Goal: Navigation & Orientation: Understand site structure

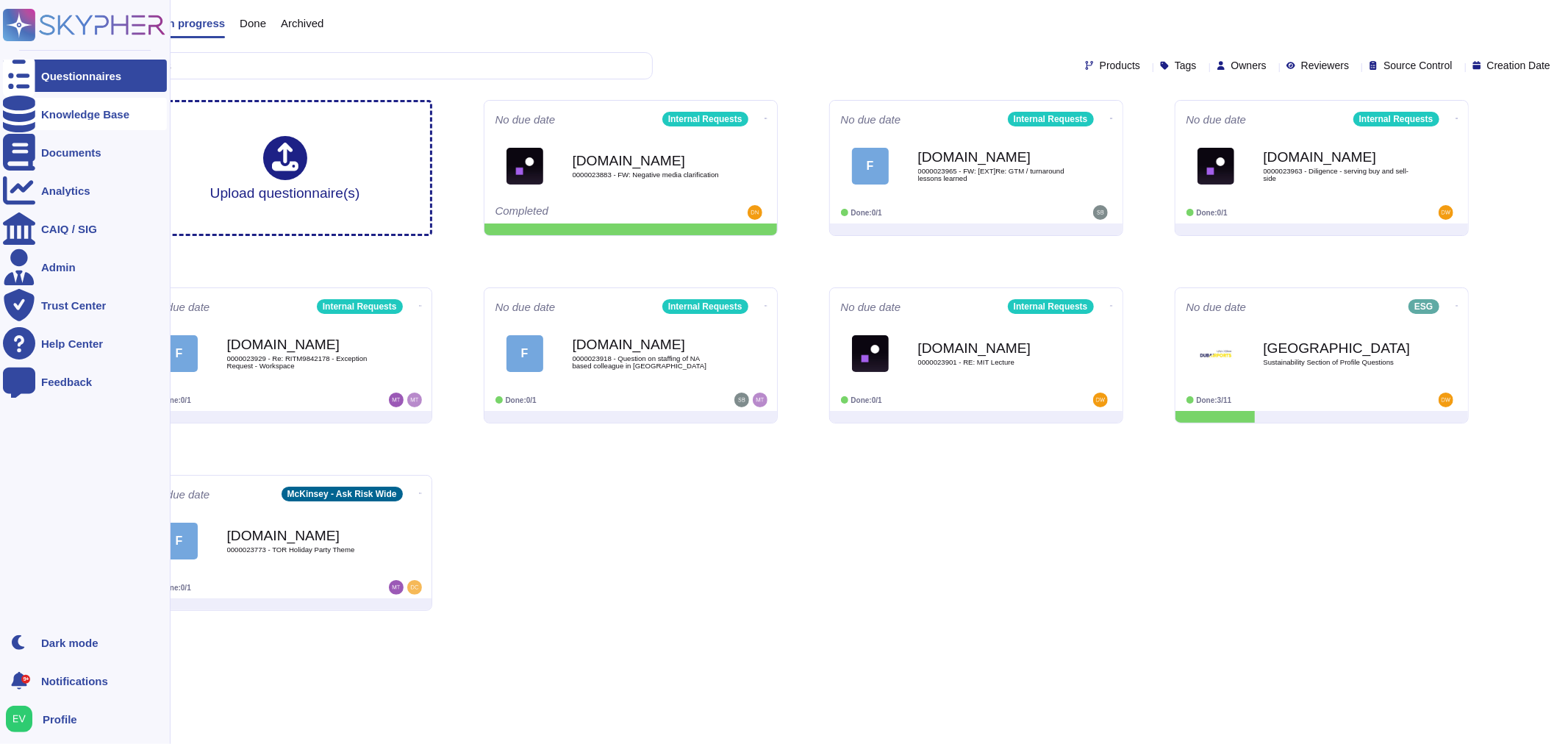
click at [85, 118] on div "Knowledge Base" at bounding box center [84, 114] width 88 height 11
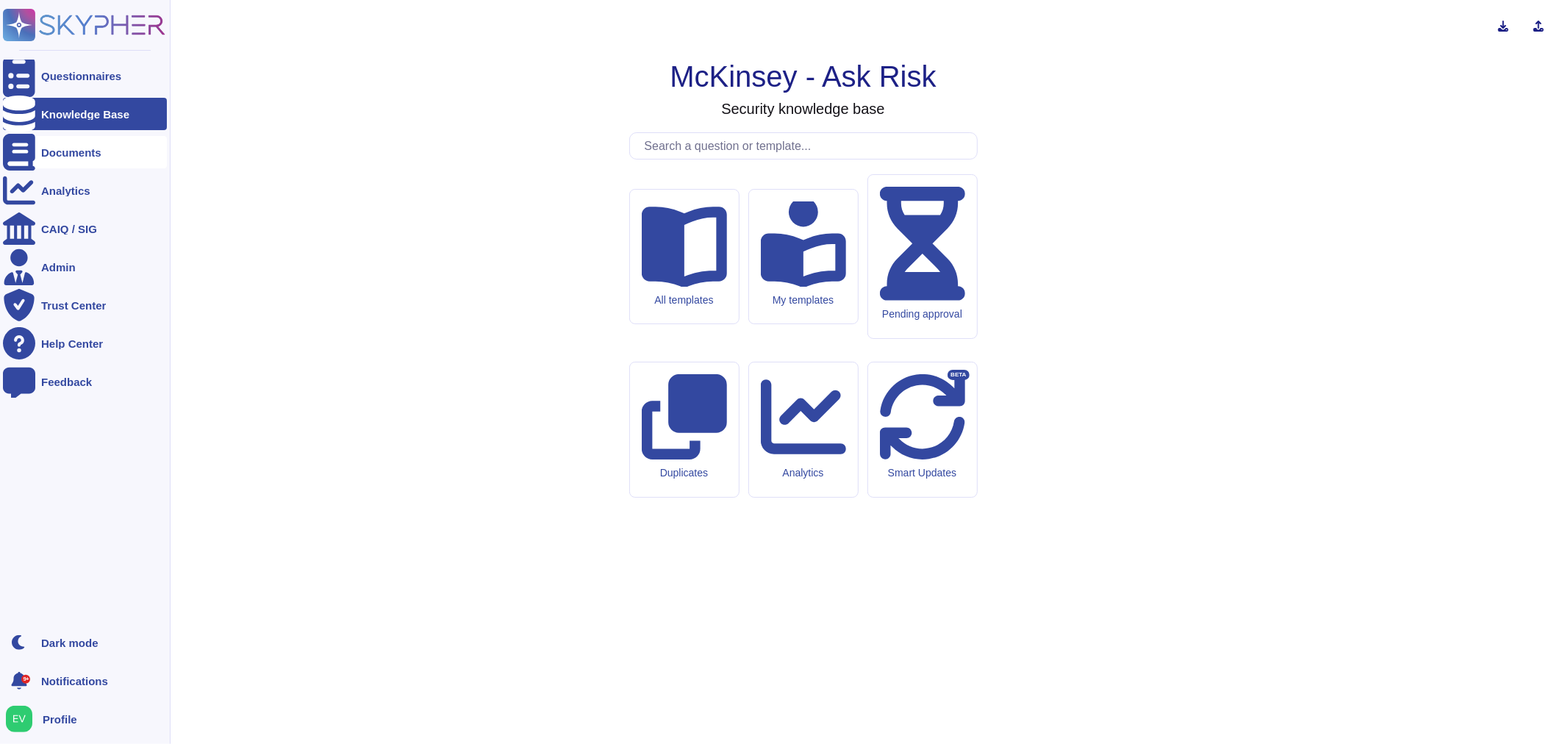
click at [62, 153] on div "Documents" at bounding box center [70, 152] width 61 height 11
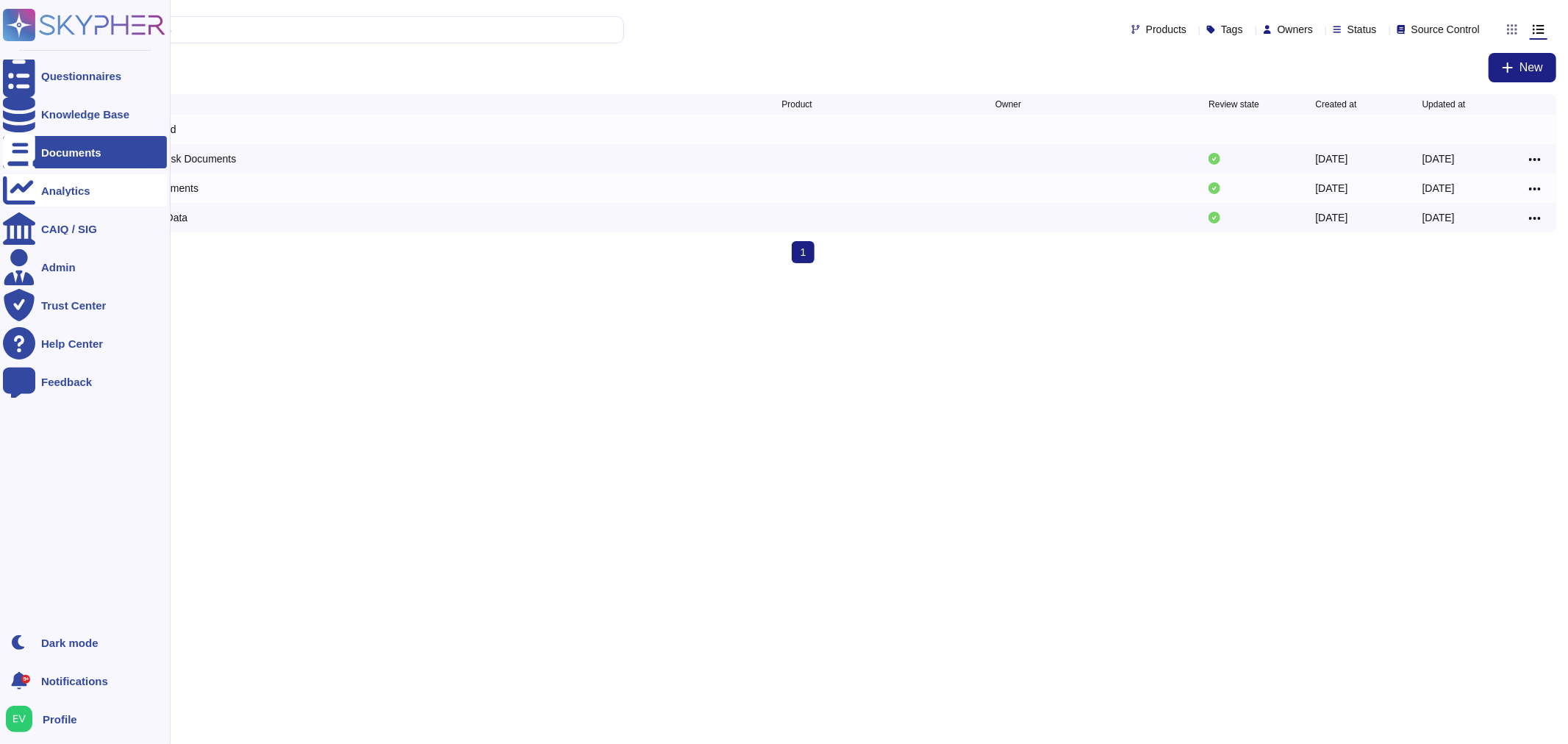
click at [72, 191] on div "Analytics" at bounding box center [65, 190] width 50 height 11
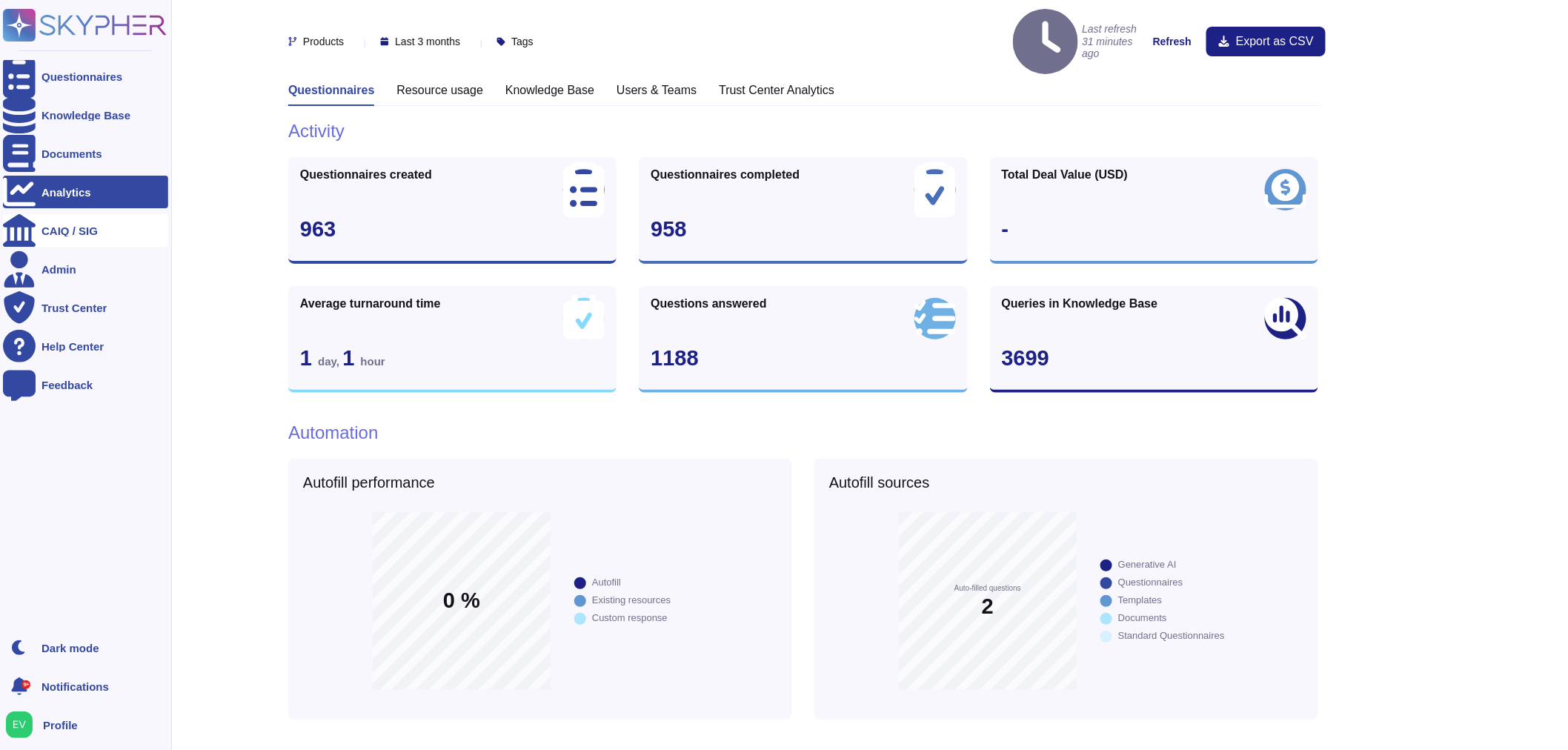
click at [52, 230] on div "CAIQ / SIG" at bounding box center [69, 230] width 56 height 11
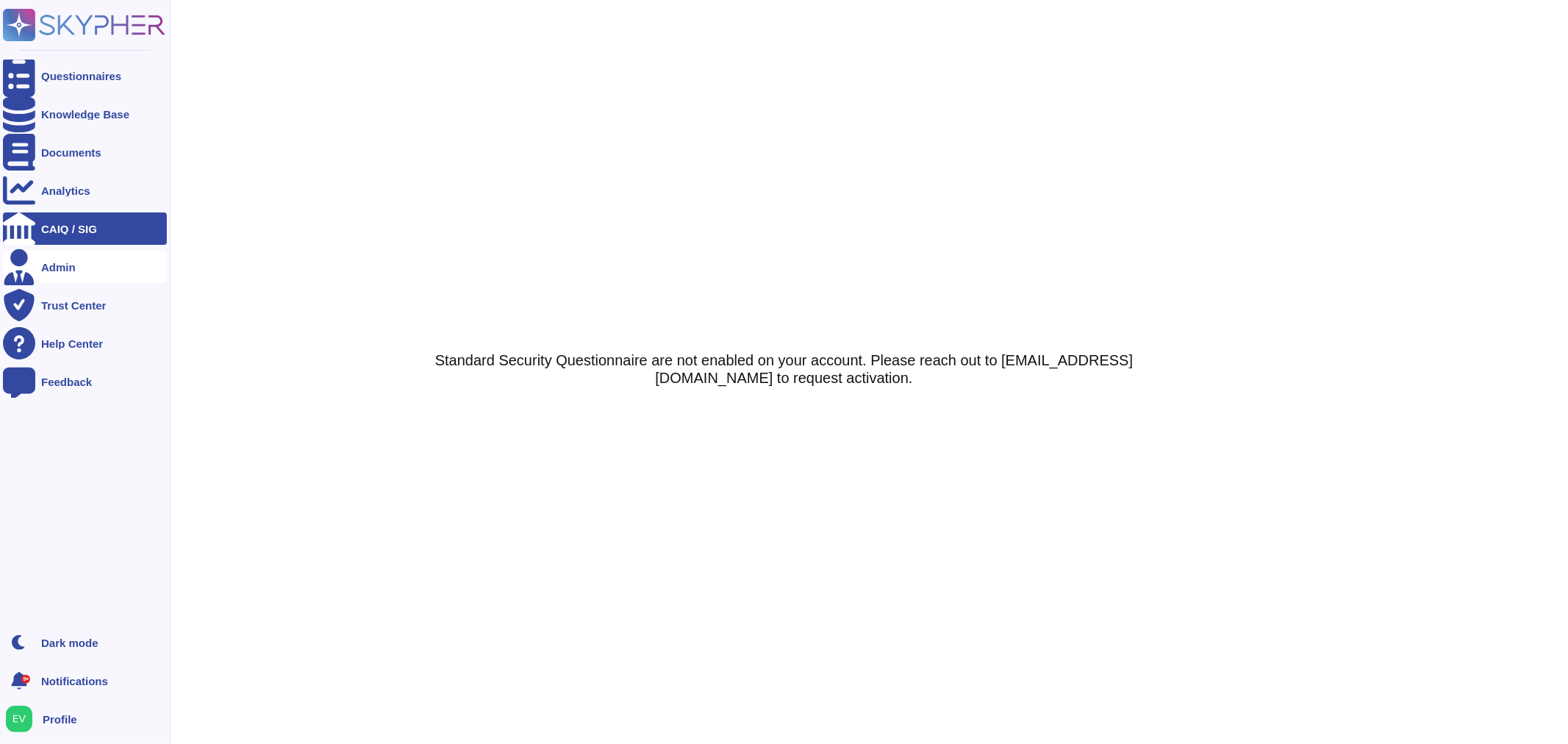
click at [56, 274] on div "Admin" at bounding box center [84, 267] width 164 height 33
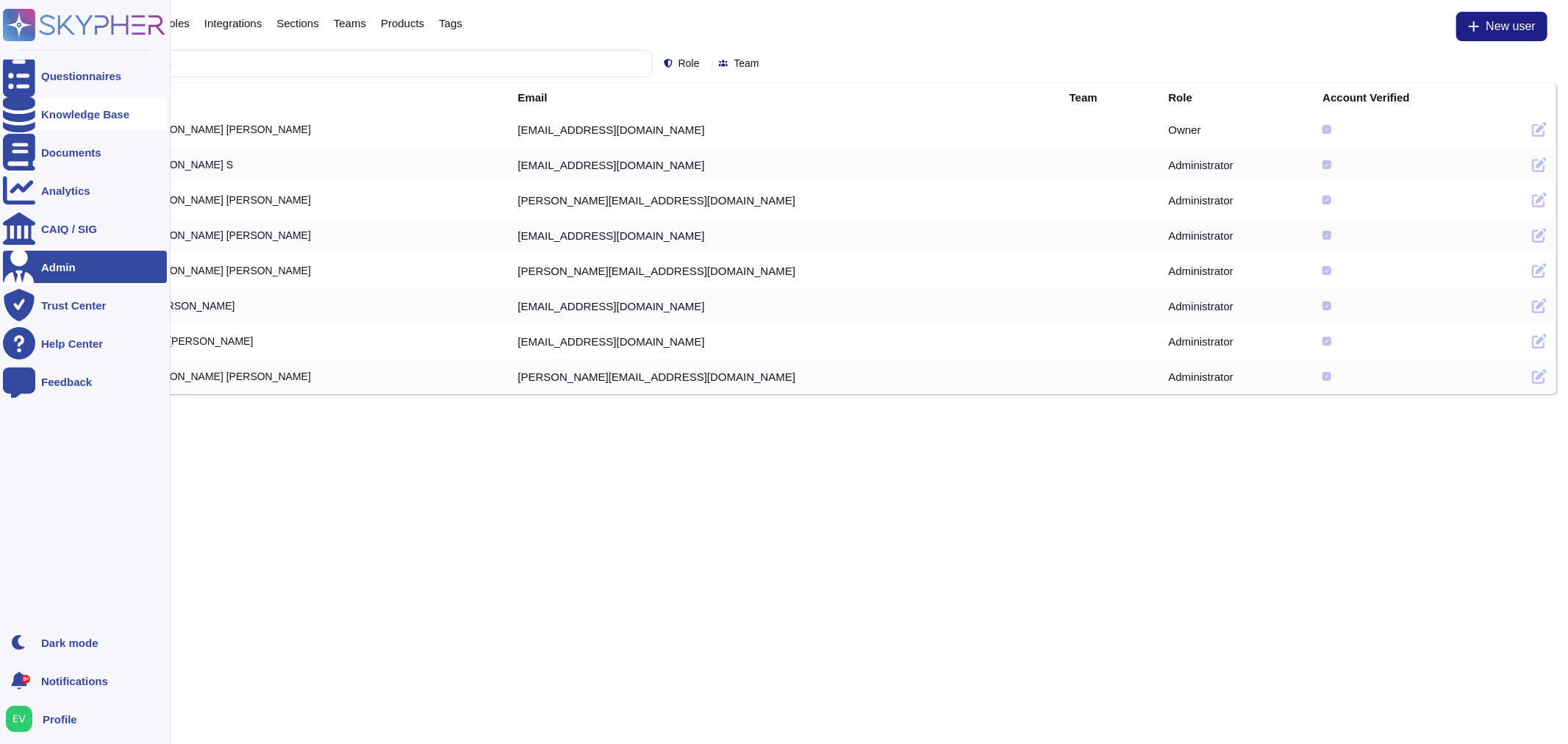
click at [76, 106] on div "Knowledge Base" at bounding box center [84, 114] width 164 height 33
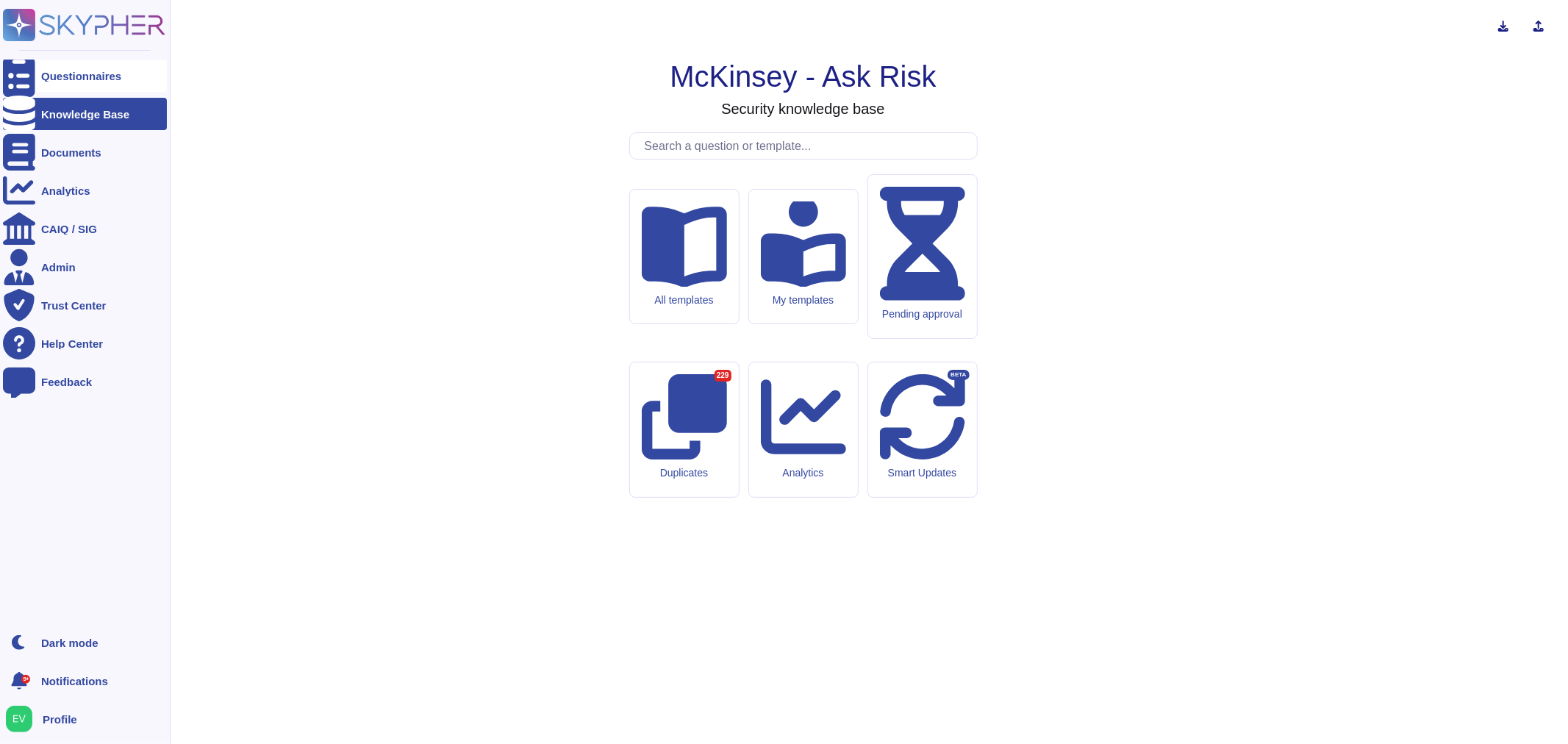
click at [94, 84] on div "Questionnaires" at bounding box center [84, 75] width 164 height 33
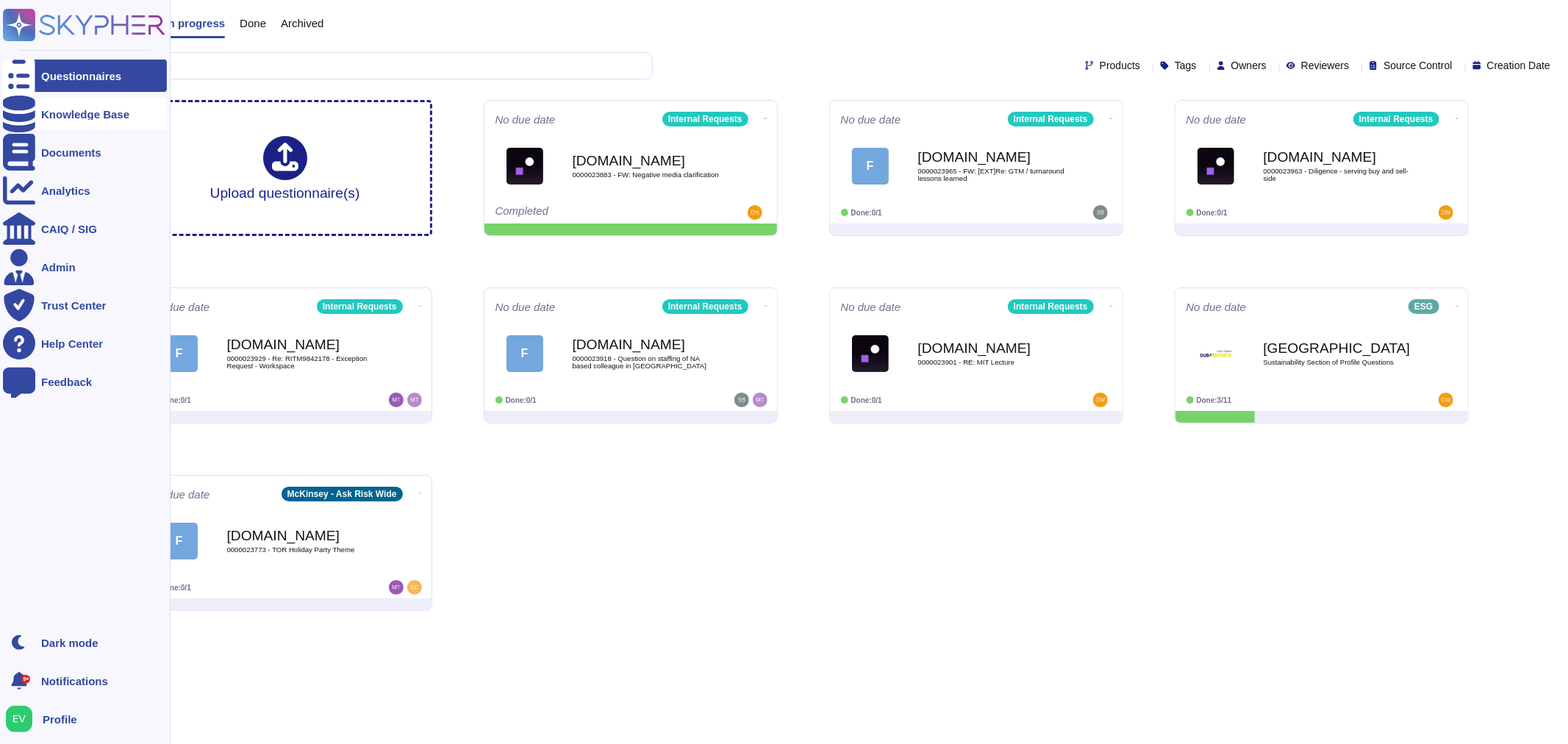
click at [114, 105] on div "Knowledge Base" at bounding box center [84, 114] width 164 height 33
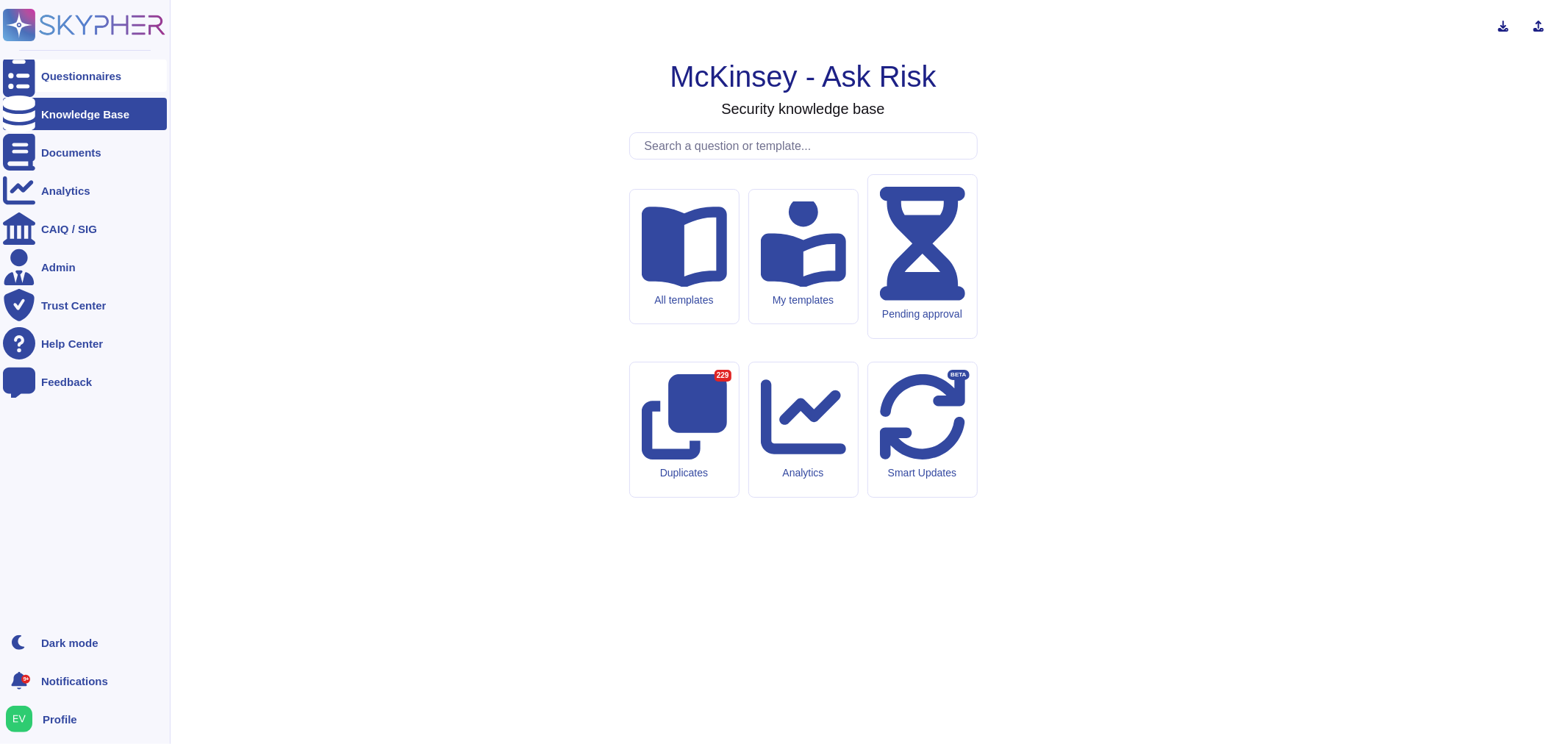
click at [107, 89] on div "Questionnaires" at bounding box center [84, 75] width 164 height 33
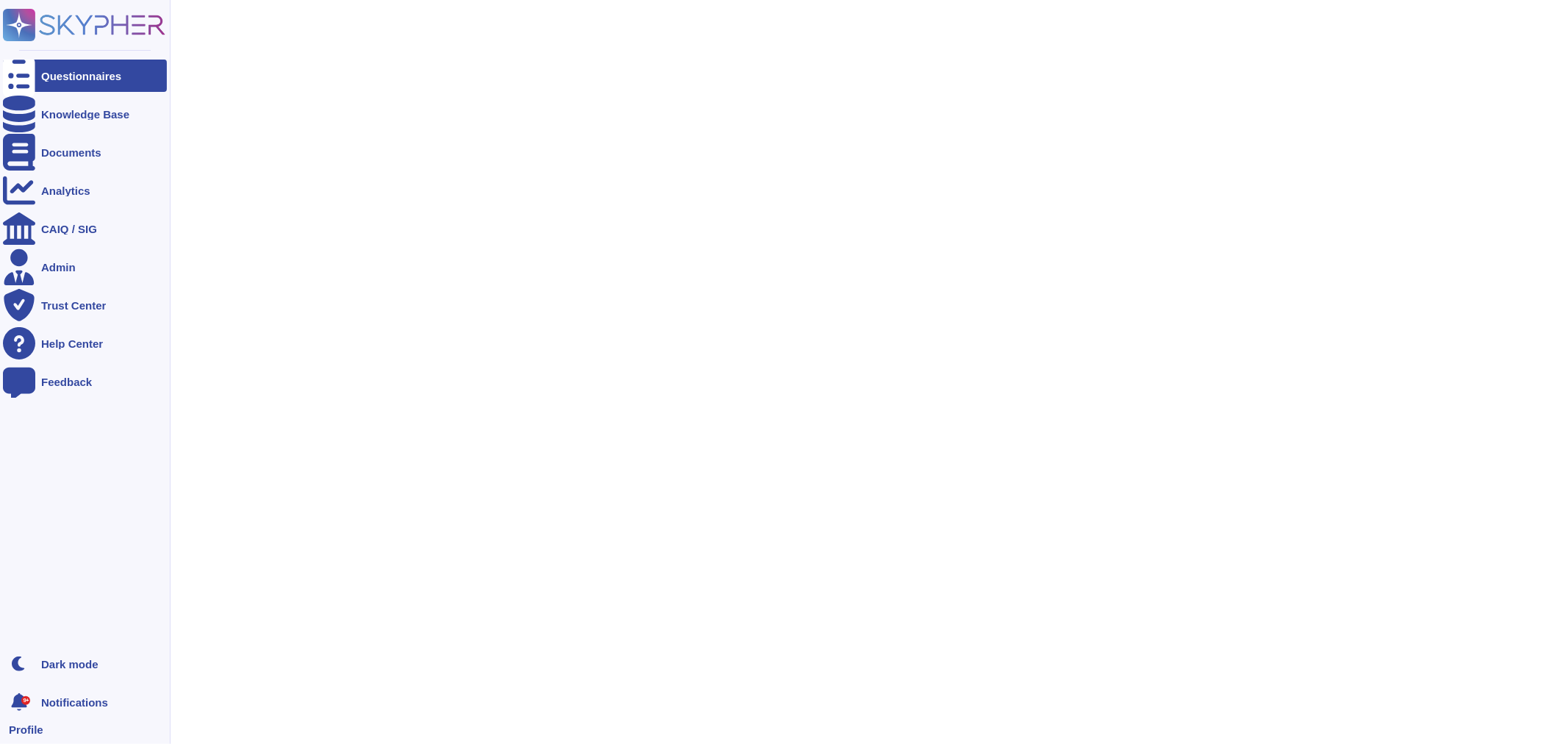
click at [113, 134] on ul "Questionnaires Knowledge Base Documents Analytics CAIQ / SIG Admin Trust Center…" at bounding box center [84, 349] width 164 height 579
click at [103, 120] on div "Knowledge Base" at bounding box center [84, 114] width 164 height 33
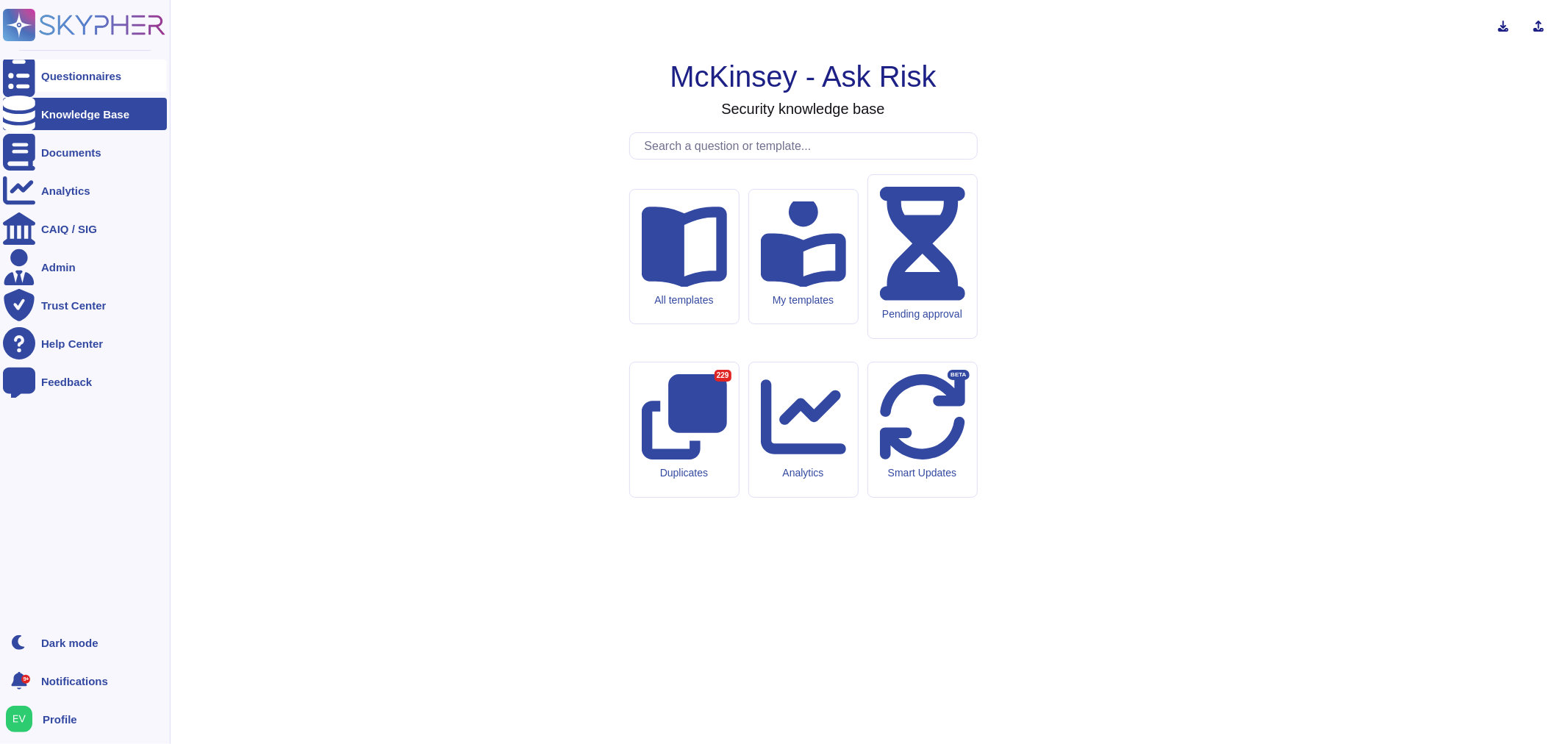
click at [49, 70] on div "Questionnaires" at bounding box center [80, 75] width 80 height 11
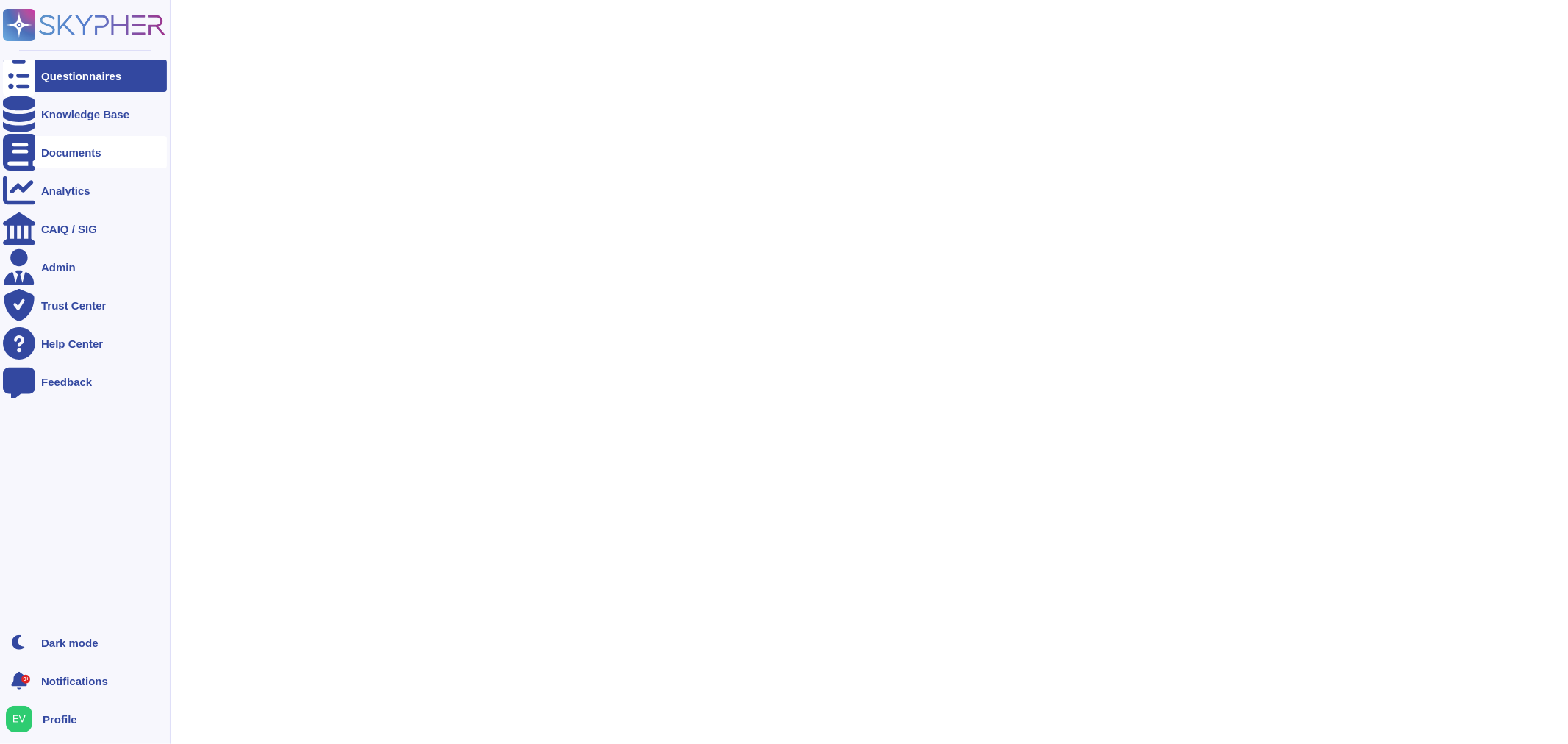
click at [46, 153] on div "Documents" at bounding box center [70, 152] width 61 height 11
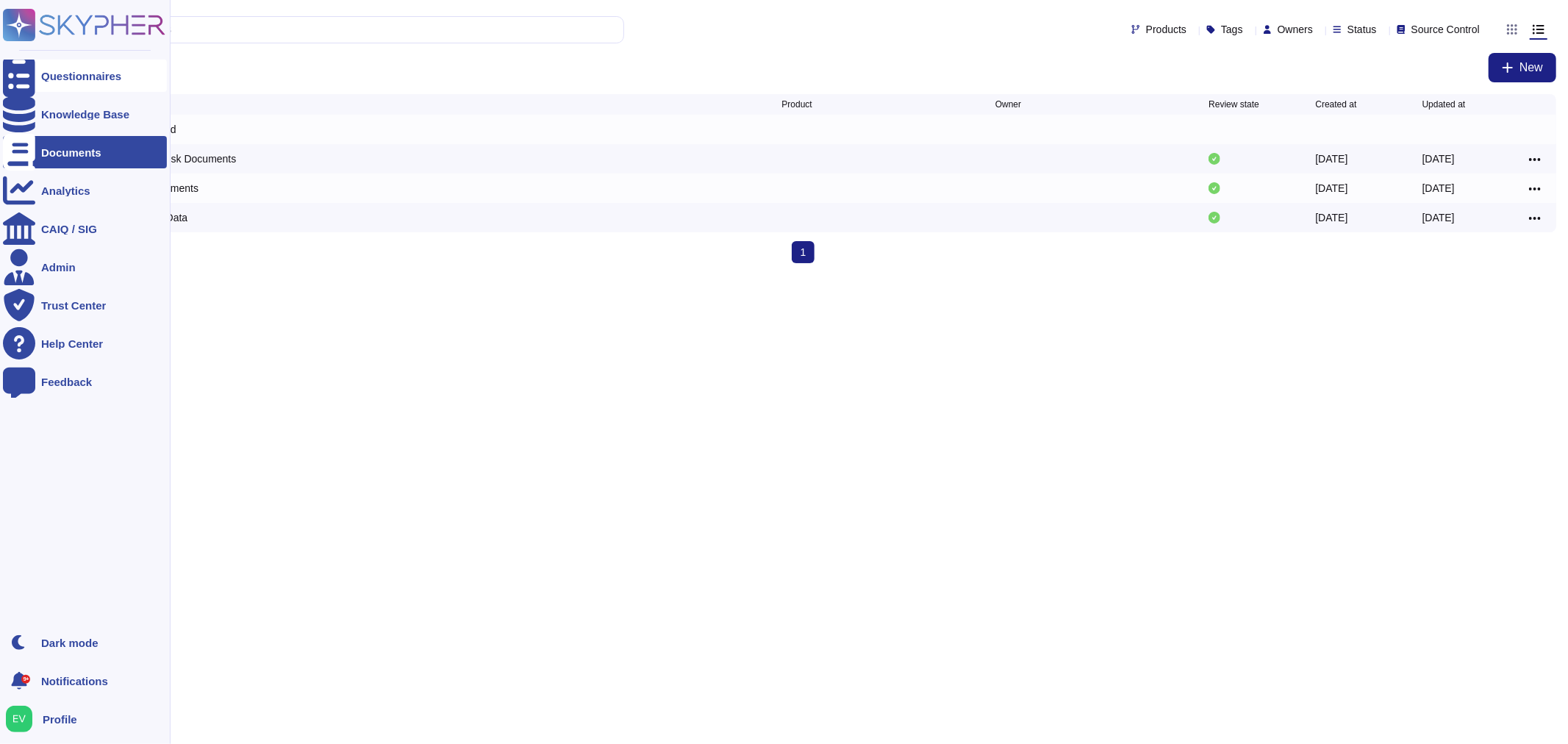
click at [69, 74] on div "Questionnaires" at bounding box center [80, 75] width 80 height 11
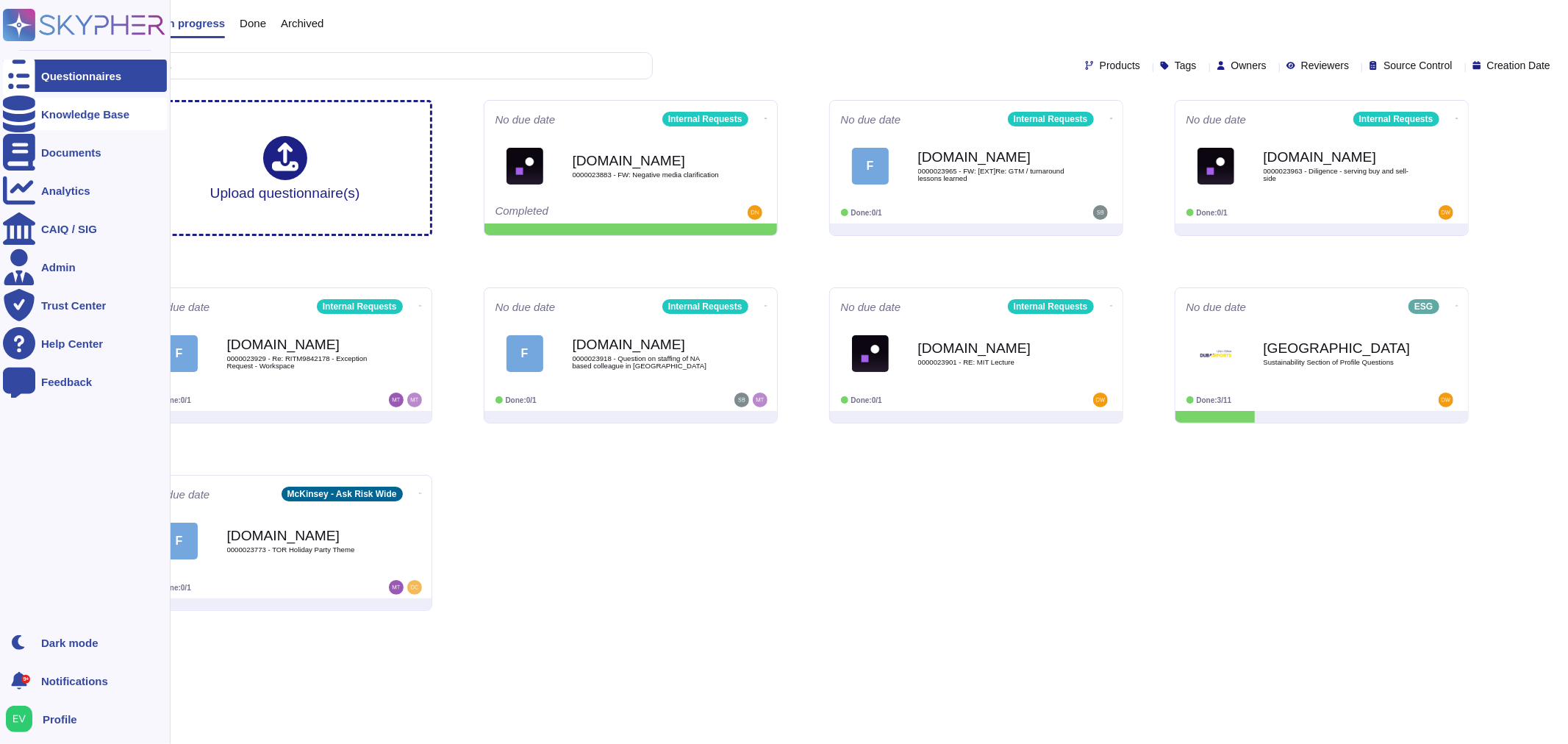
click at [58, 119] on div "Knowledge Base" at bounding box center [84, 114] width 88 height 11
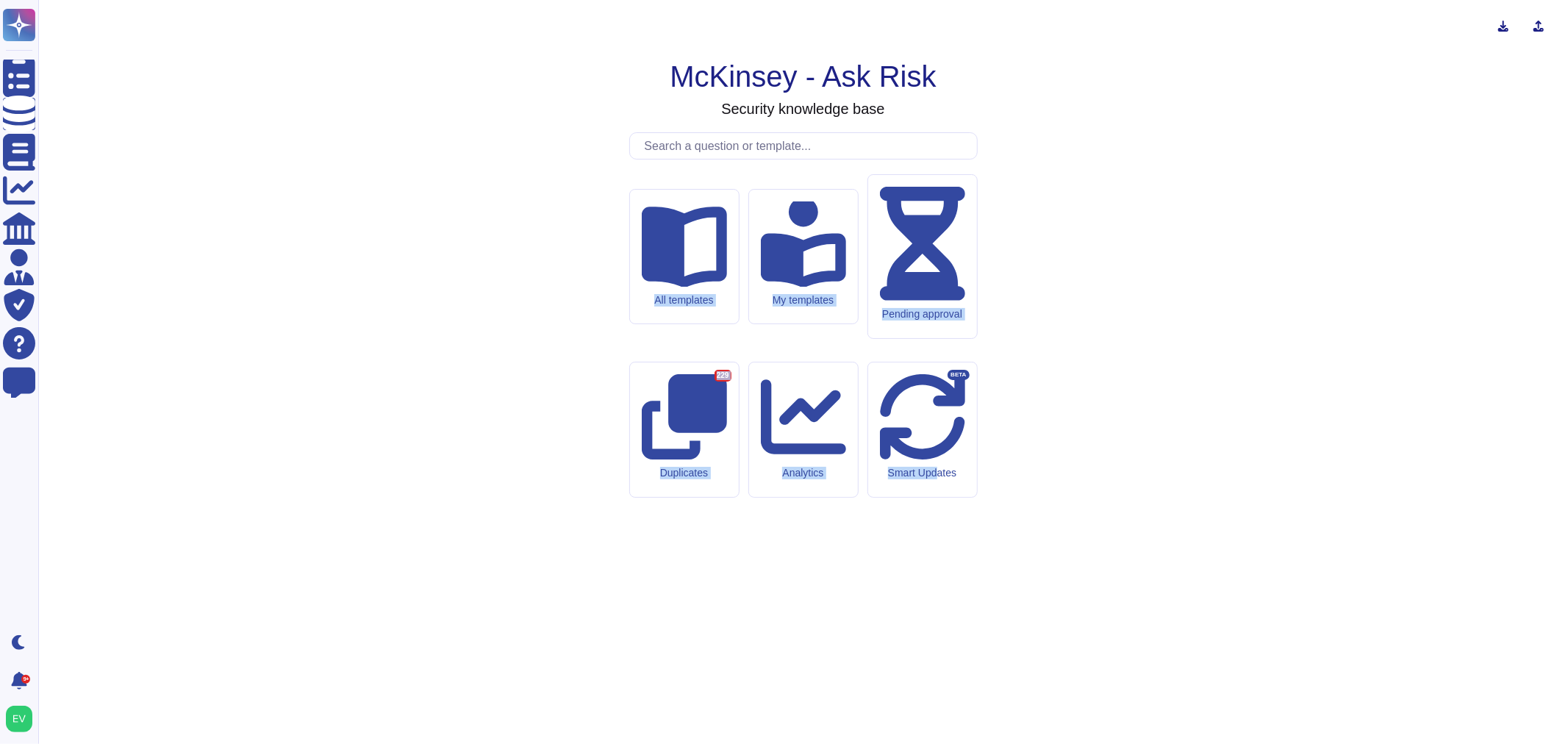
drag, startPoint x: 631, startPoint y: 339, endPoint x: 938, endPoint y: 555, distance: 375.4
click at [938, 555] on div "All templates My templates Pending approval Duplicates 229 Analytics Smart Upda…" at bounding box center [803, 430] width 348 height 510
click at [998, 595] on div "McKinsey - Ask Risk Security knowledge base All templates My templates Pending …" at bounding box center [803, 372] width 1506 height 720
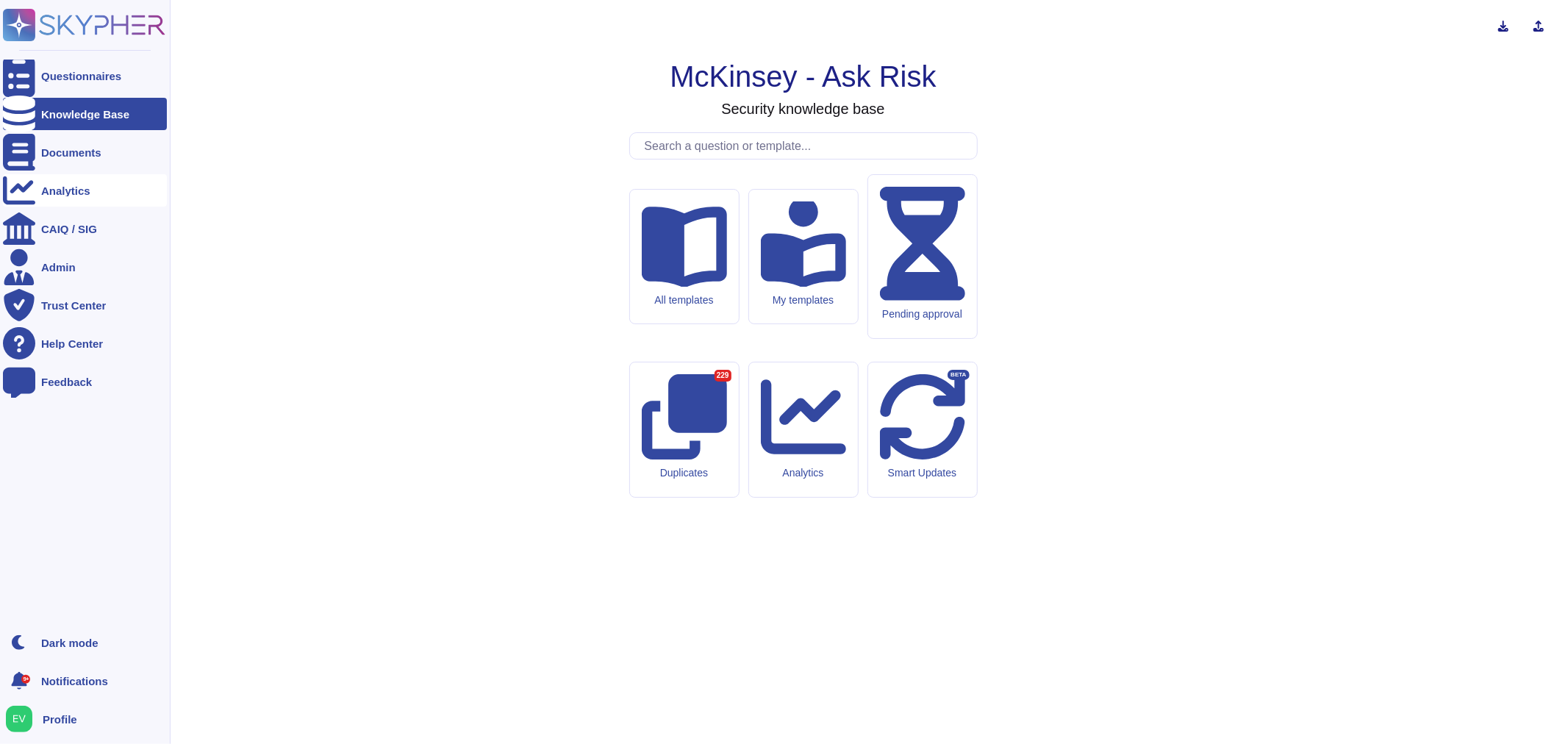
click at [71, 181] on div "Analytics" at bounding box center [84, 190] width 164 height 33
